Goal: Information Seeking & Learning: Learn about a topic

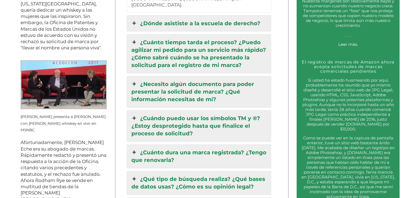
scroll to position [704, 0]
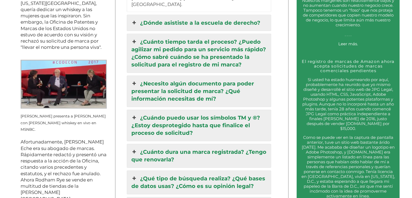
click at [135, 148] on icon at bounding box center [134, 152] width 6 height 8
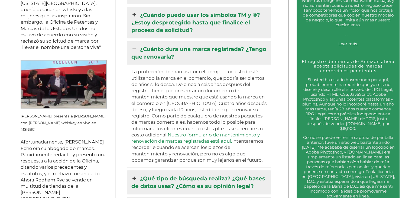
click at [135, 45] on icon at bounding box center [134, 49] width 6 height 8
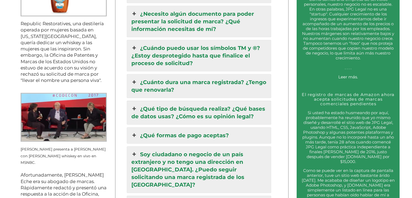
scroll to position [664, 0]
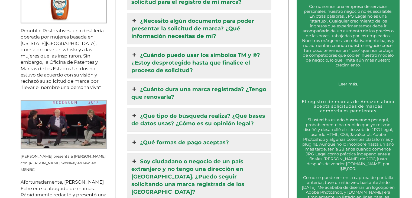
click at [135, 53] on icon at bounding box center [134, 55] width 6 height 8
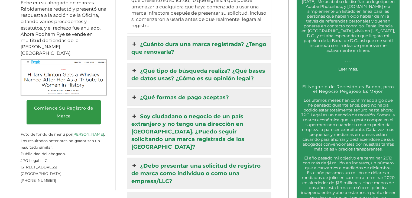
scroll to position [850, 0]
click at [135, 93] on icon at bounding box center [134, 97] width 6 height 8
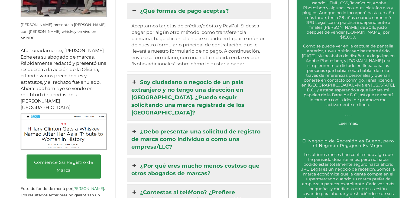
scroll to position [796, 0]
click at [135, 78] on icon at bounding box center [134, 82] width 6 height 8
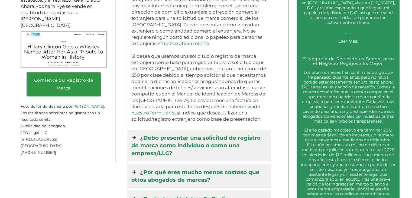
scroll to position [878, 0]
click at [137, 133] on icon at bounding box center [134, 137] width 6 height 8
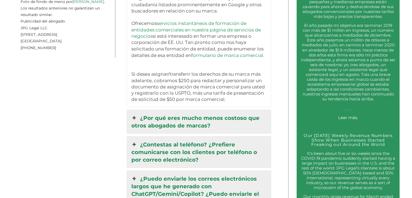
scroll to position [994, 0]
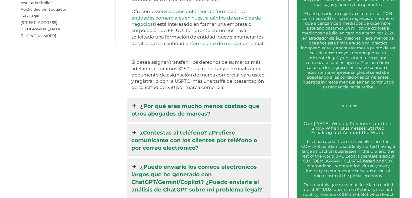
click at [133, 102] on icon at bounding box center [134, 106] width 6 height 8
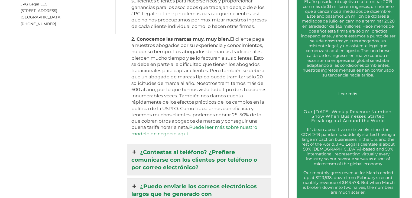
scroll to position [1031, 0]
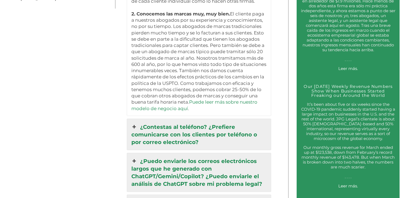
click at [142, 119] on link "¿Contestas al teléfono? ¿Prefiere comunicarse con los clientes por teléfono o p…" at bounding box center [198, 134] width 143 height 31
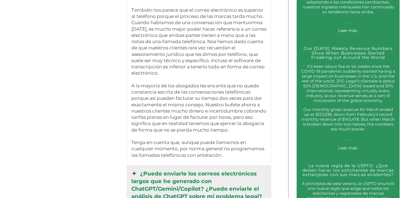
scroll to position [1146, 0]
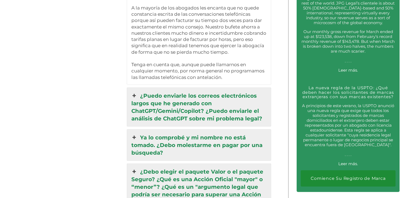
click at [135, 92] on icon at bounding box center [134, 96] width 6 height 8
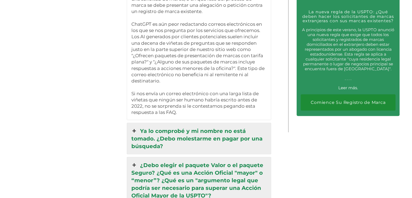
scroll to position [1221, 0]
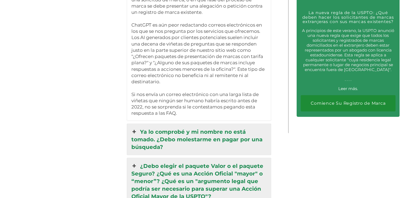
click at [134, 128] on icon at bounding box center [134, 132] width 6 height 8
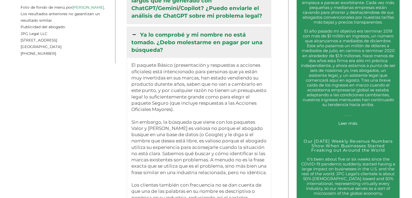
scroll to position [976, 0]
